Goal: Navigation & Orientation: Find specific page/section

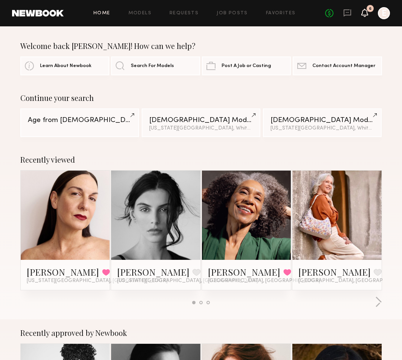
click at [365, 14] on icon at bounding box center [365, 12] width 6 height 5
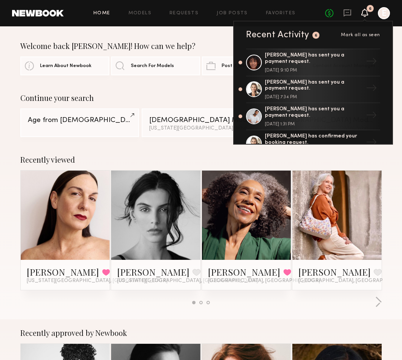
click at [367, 9] on div "6" at bounding box center [370, 8] width 7 height 7
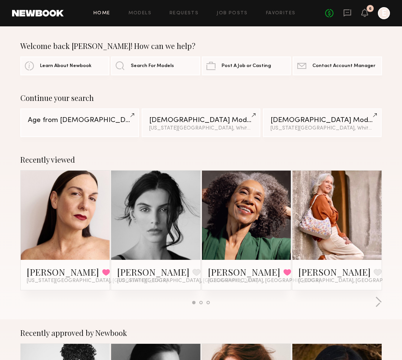
click at [382, 14] on div at bounding box center [384, 13] width 12 height 12
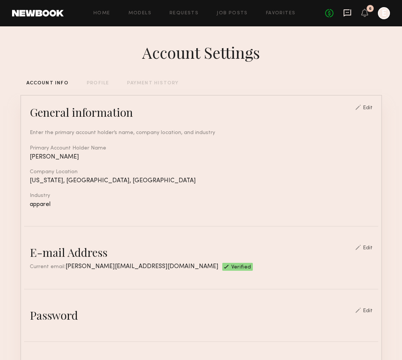
click at [346, 12] on icon at bounding box center [347, 12] width 3 height 1
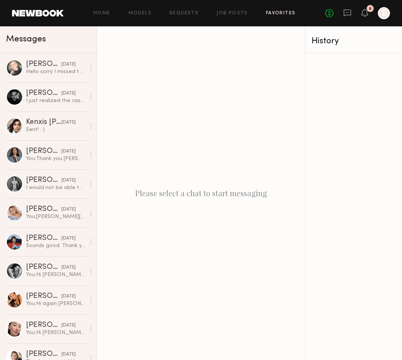
click at [276, 12] on link "Favorites" at bounding box center [281, 13] width 30 height 5
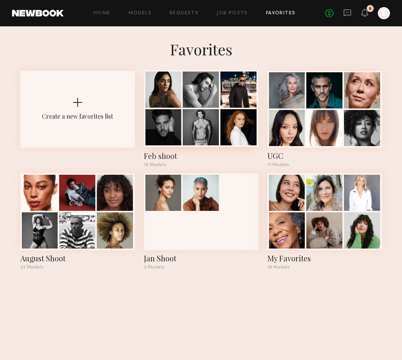
click at [169, 102] on div at bounding box center [163, 90] width 36 height 36
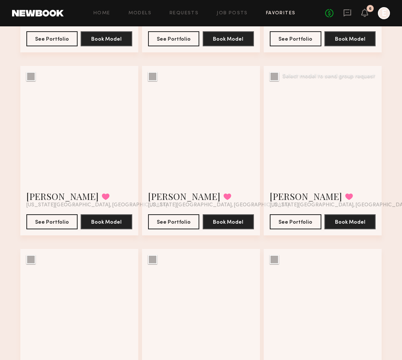
scroll to position [214, 0]
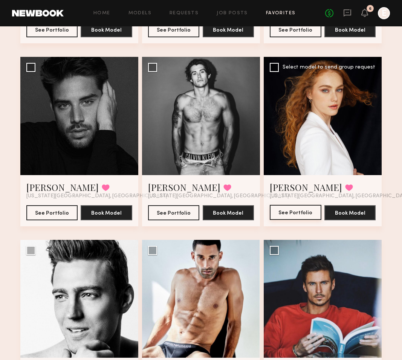
click at [298, 214] on button "See Portfolio" at bounding box center [296, 212] width 52 height 15
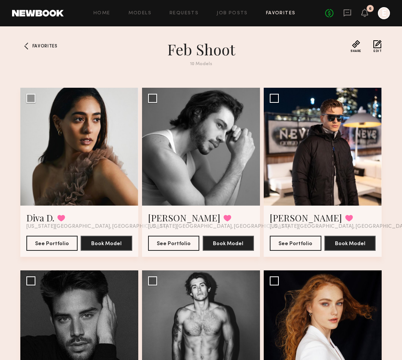
scroll to position [0, 0]
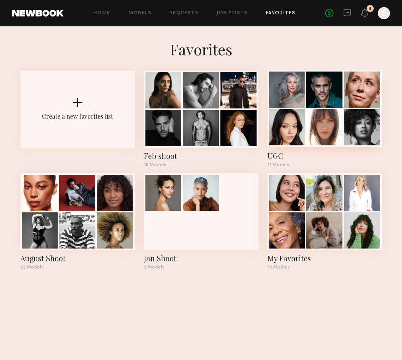
click at [315, 79] on div at bounding box center [324, 90] width 36 height 36
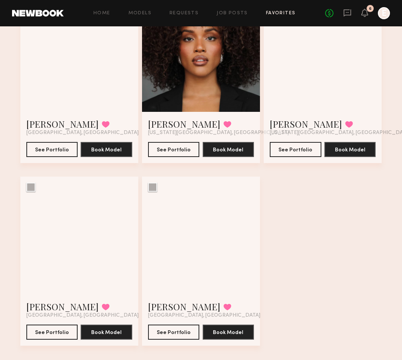
scroll to position [456, 0]
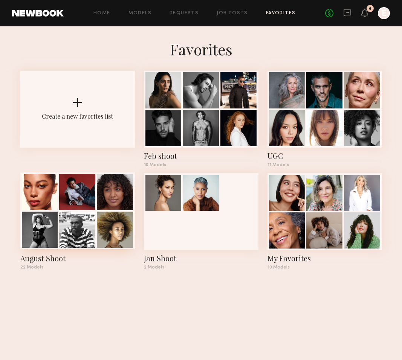
click at [59, 207] on div at bounding box center [77, 211] width 115 height 77
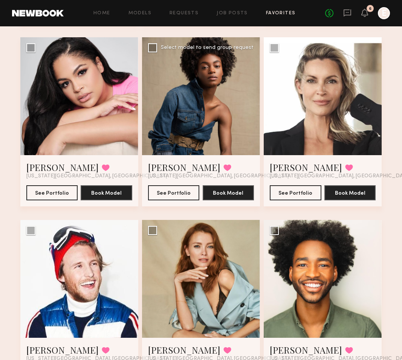
scroll to position [370, 0]
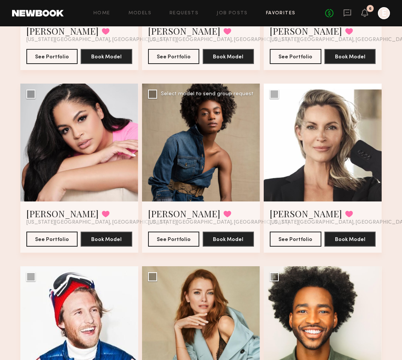
click at [191, 121] on div at bounding box center [201, 143] width 118 height 118
click at [190, 147] on div at bounding box center [201, 143] width 118 height 118
click at [176, 239] on button "See Portfolio" at bounding box center [174, 238] width 52 height 15
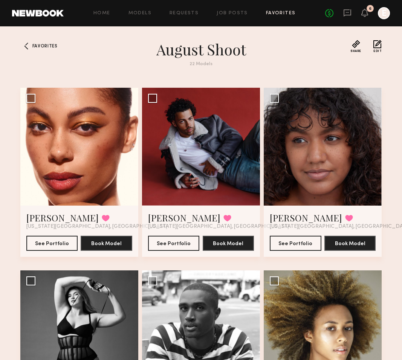
scroll to position [0, 0]
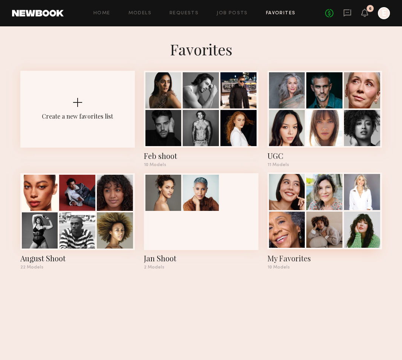
click at [325, 219] on div at bounding box center [324, 230] width 36 height 36
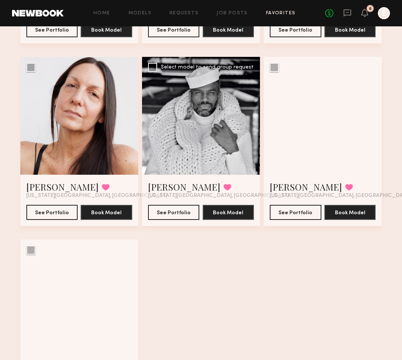
scroll to position [355, 0]
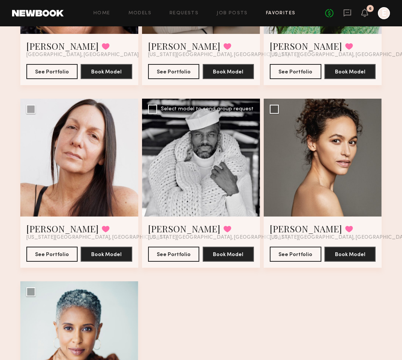
click at [202, 159] on div at bounding box center [201, 158] width 118 height 118
click at [179, 252] on button "See Portfolio" at bounding box center [174, 253] width 52 height 15
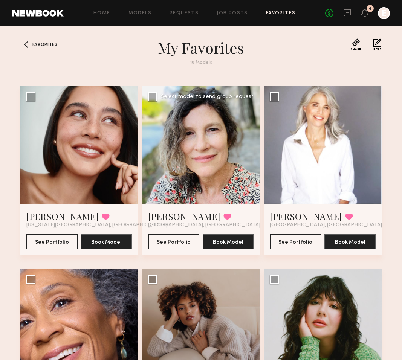
scroll to position [0, 0]
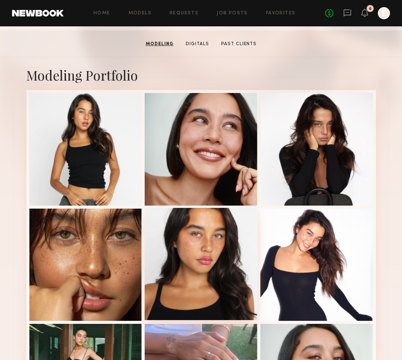
scroll to position [50, 0]
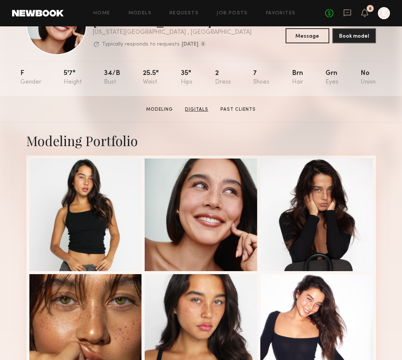
click at [191, 109] on link "Digitals" at bounding box center [196, 109] width 29 height 7
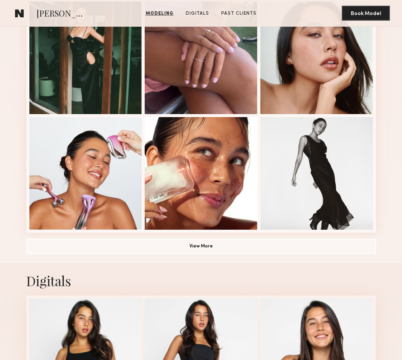
scroll to position [437, 0]
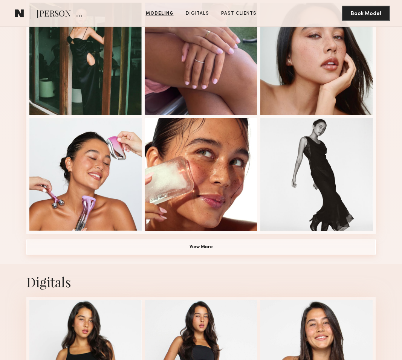
click at [200, 248] on button "View More" at bounding box center [201, 247] width 350 height 15
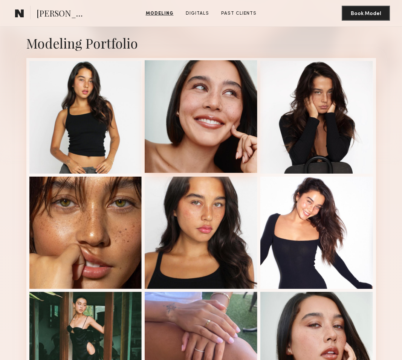
scroll to position [147, 0]
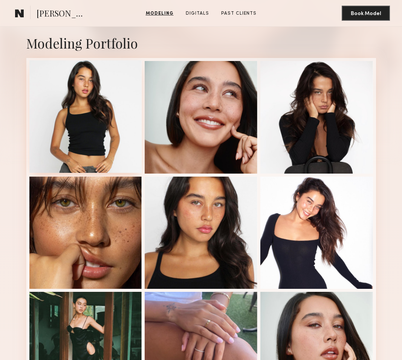
click at [78, 135] on div at bounding box center [85, 116] width 113 height 113
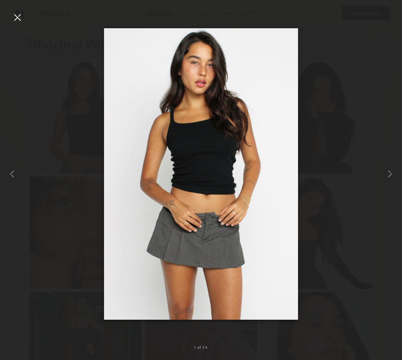
click at [303, 159] on div at bounding box center [201, 174] width 402 height 324
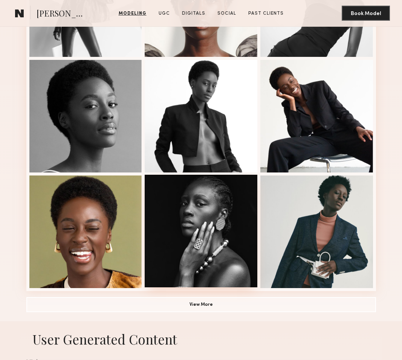
scroll to position [380, 0]
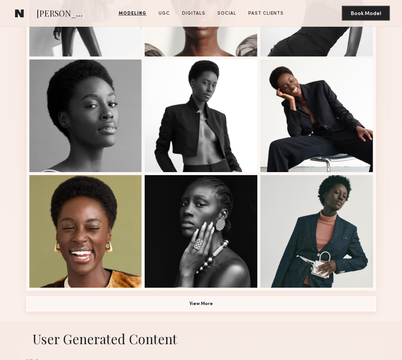
click at [194, 306] on button "View More" at bounding box center [201, 304] width 350 height 15
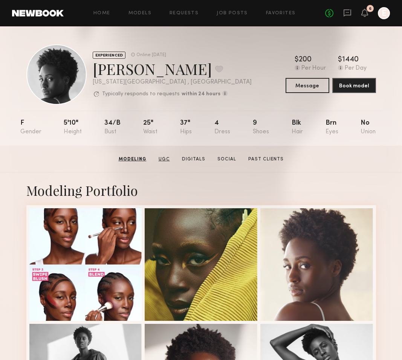
scroll to position [0, 0]
click at [167, 154] on section "Aleka W. Modeling UGC Digitals Social Past Clients Message Book Model" at bounding box center [201, 159] width 402 height 27
click at [167, 160] on link "UGC" at bounding box center [163, 159] width 17 height 7
click at [192, 161] on link "Digitals" at bounding box center [192, 159] width 29 height 7
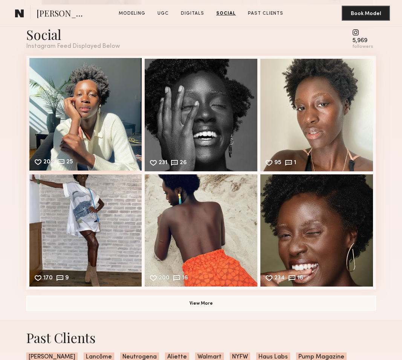
scroll to position [1600, 0]
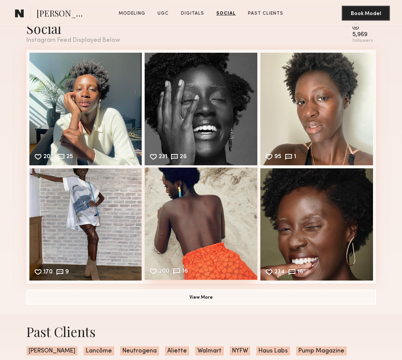
click at [196, 212] on div "200 16 Likes & comments displayed to show model’s engagement" at bounding box center [201, 224] width 113 height 113
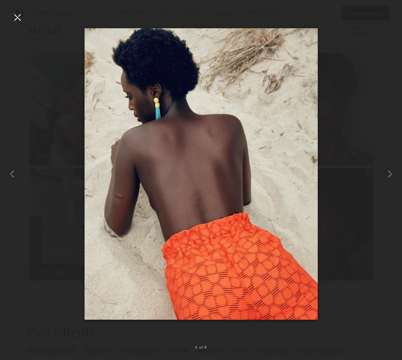
click at [18, 16] on div at bounding box center [17, 17] width 12 height 12
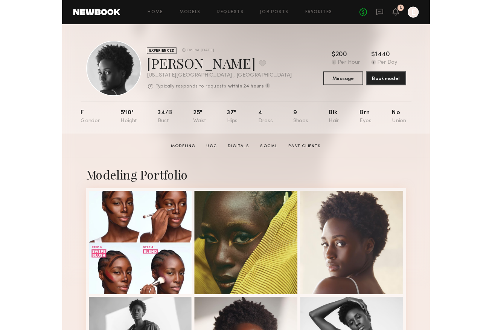
scroll to position [0, 0]
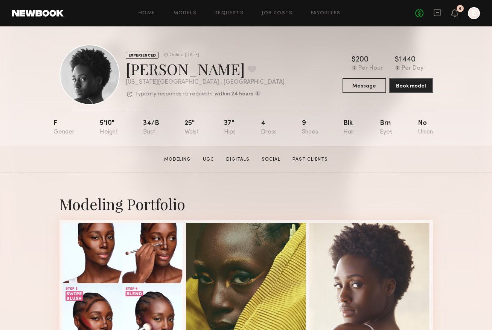
click at [343, 3] on header "Home Models Requests Job Posts Favorites Sign Out No fees up to $5,000 6 E" at bounding box center [246, 13] width 492 height 26
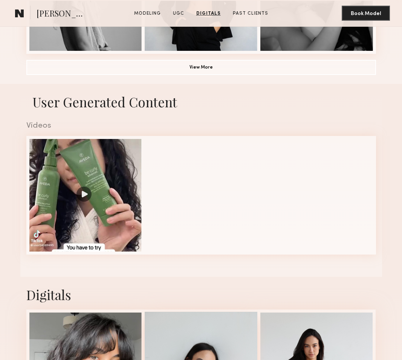
scroll to position [499, 0]
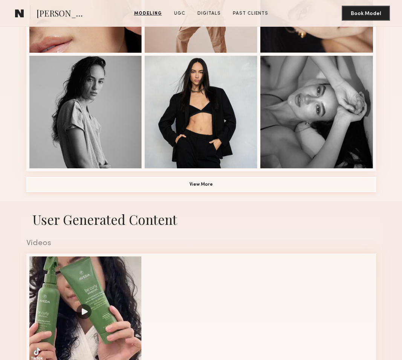
click at [194, 185] on button "View More" at bounding box center [201, 184] width 350 height 15
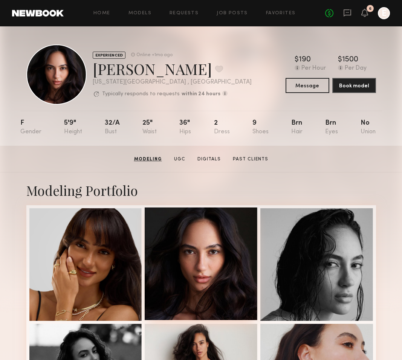
scroll to position [0, 0]
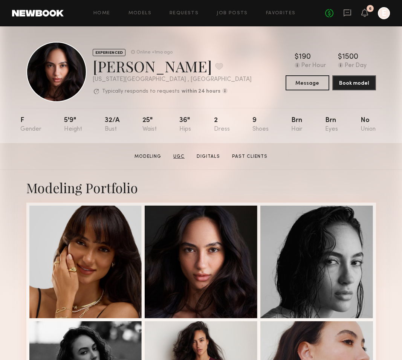
click at [181, 156] on link "UGC" at bounding box center [178, 156] width 17 height 7
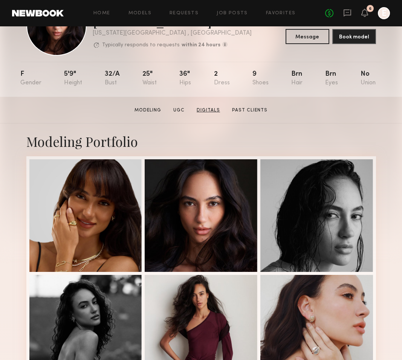
click at [208, 109] on link "Digitals" at bounding box center [208, 110] width 29 height 7
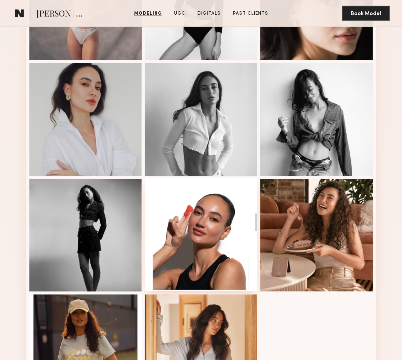
scroll to position [723, 0]
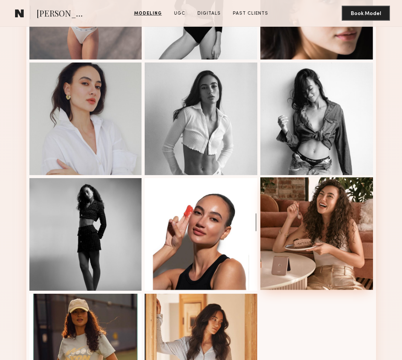
click at [332, 200] on div at bounding box center [316, 233] width 113 height 113
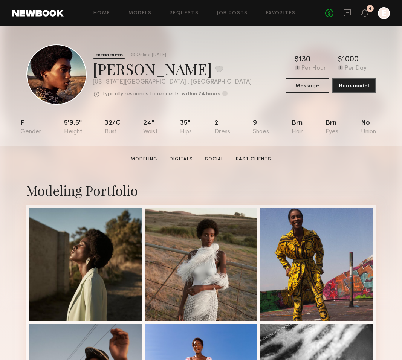
click at [185, 154] on section "[PERSON_NAME] Modeling Digitals Social Past Clients Message Book Model" at bounding box center [201, 159] width 402 height 27
click at [185, 158] on link "Digitals" at bounding box center [181, 159] width 29 height 7
click at [148, 150] on section "[PERSON_NAME] Modeling Digitals Social Past Clients Message Book Model" at bounding box center [201, 159] width 402 height 27
click at [148, 159] on link "Modeling" at bounding box center [144, 159] width 33 height 7
click at [211, 159] on link "Social" at bounding box center [214, 159] width 25 height 7
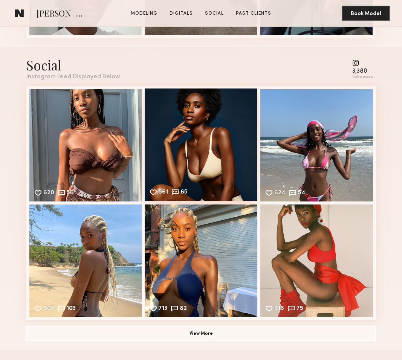
scroll to position [679, 0]
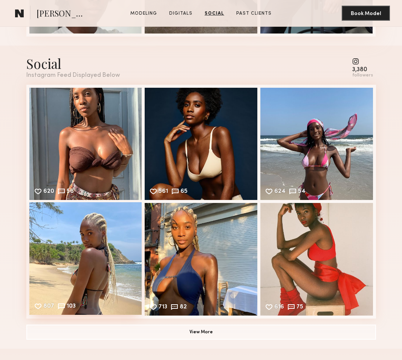
click at [88, 251] on div "807 103 Likes & comments displayed to show model’s engagement" at bounding box center [85, 258] width 113 height 113
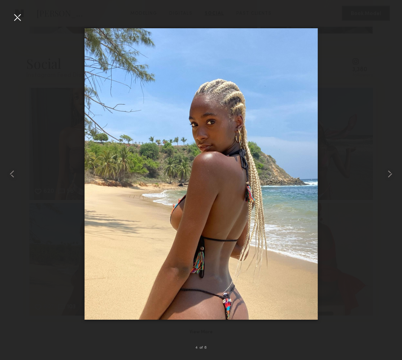
click at [17, 15] on div at bounding box center [17, 17] width 12 height 12
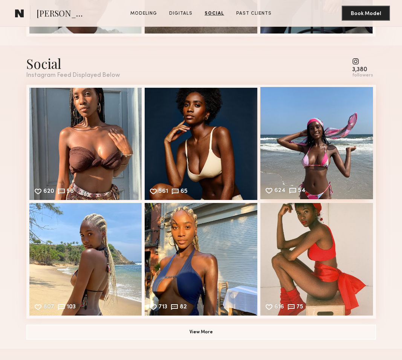
click at [330, 124] on div "624 54 Likes & comments displayed to show model’s engagement" at bounding box center [316, 143] width 113 height 113
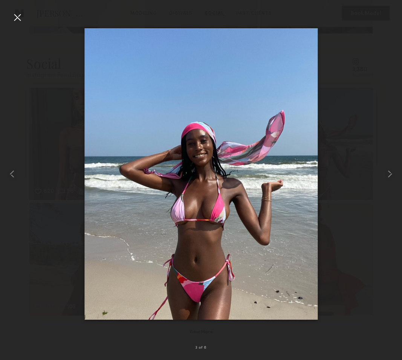
click at [18, 18] on div at bounding box center [17, 17] width 12 height 12
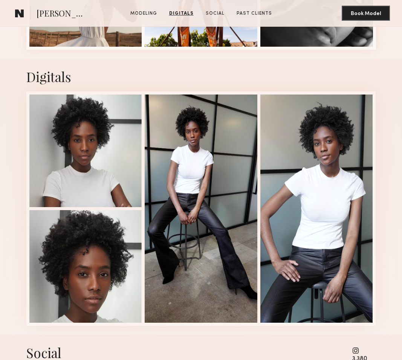
scroll to position [454, 0]
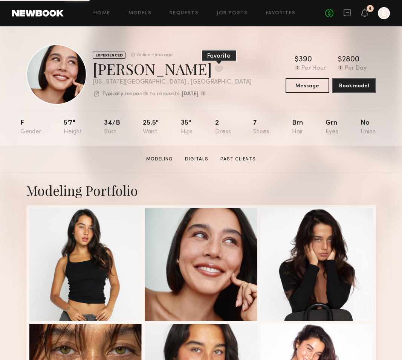
click at [215, 66] on button at bounding box center [219, 69] width 8 height 7
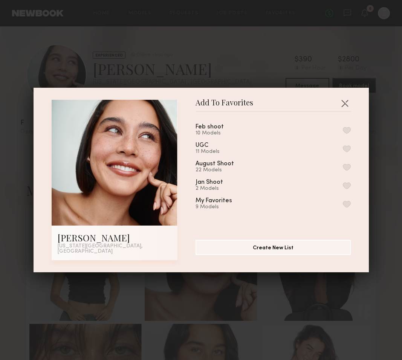
click at [347, 205] on button "button" at bounding box center [347, 204] width 8 height 7
click at [346, 106] on button "button" at bounding box center [345, 103] width 12 height 12
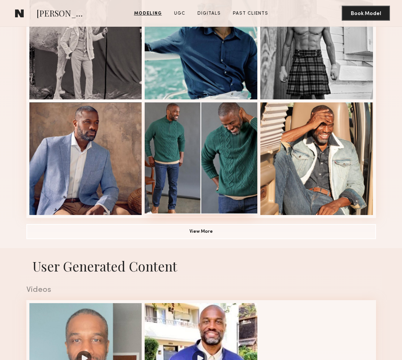
scroll to position [453, 0]
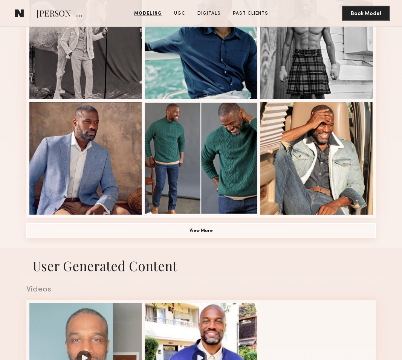
click at [198, 231] on button "View More" at bounding box center [201, 230] width 350 height 15
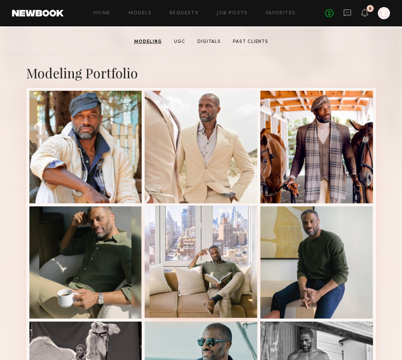
scroll to position [95, 0]
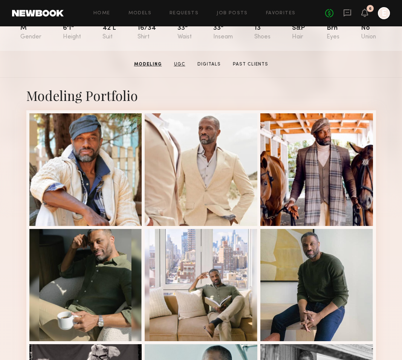
click at [182, 65] on link "UGC" at bounding box center [179, 64] width 17 height 7
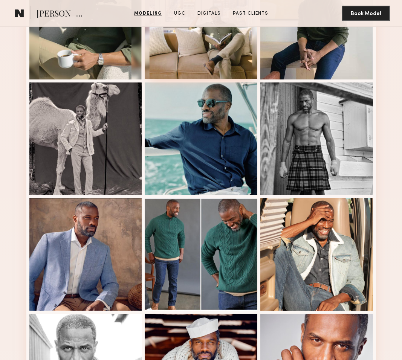
scroll to position [324, 0]
